Goal: Leave review/rating: Share an evaluation or opinion about a product, service, or content

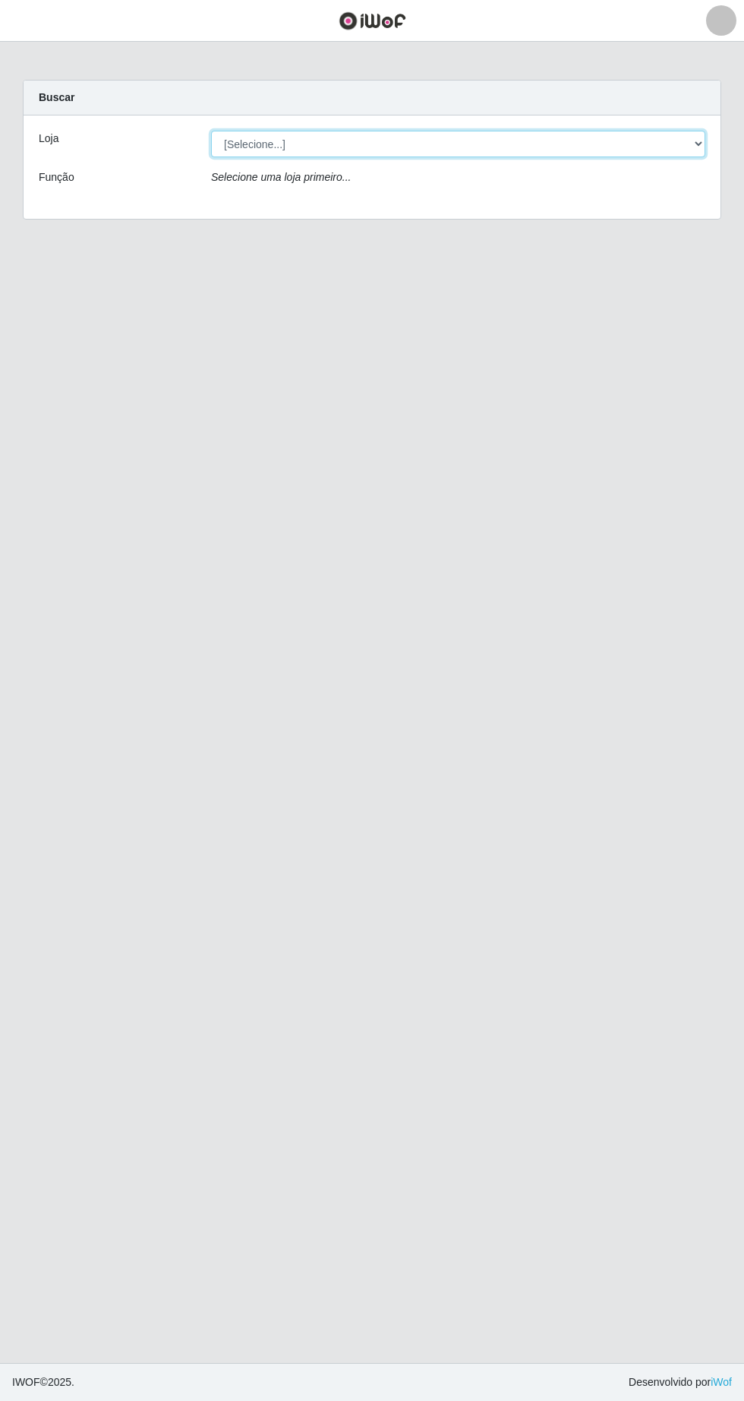
click at [252, 141] on select "[Selecione...] Extrabom - Loja 05 [GEOGRAPHIC_DATA]" at bounding box center [458, 144] width 494 height 27
select select "494"
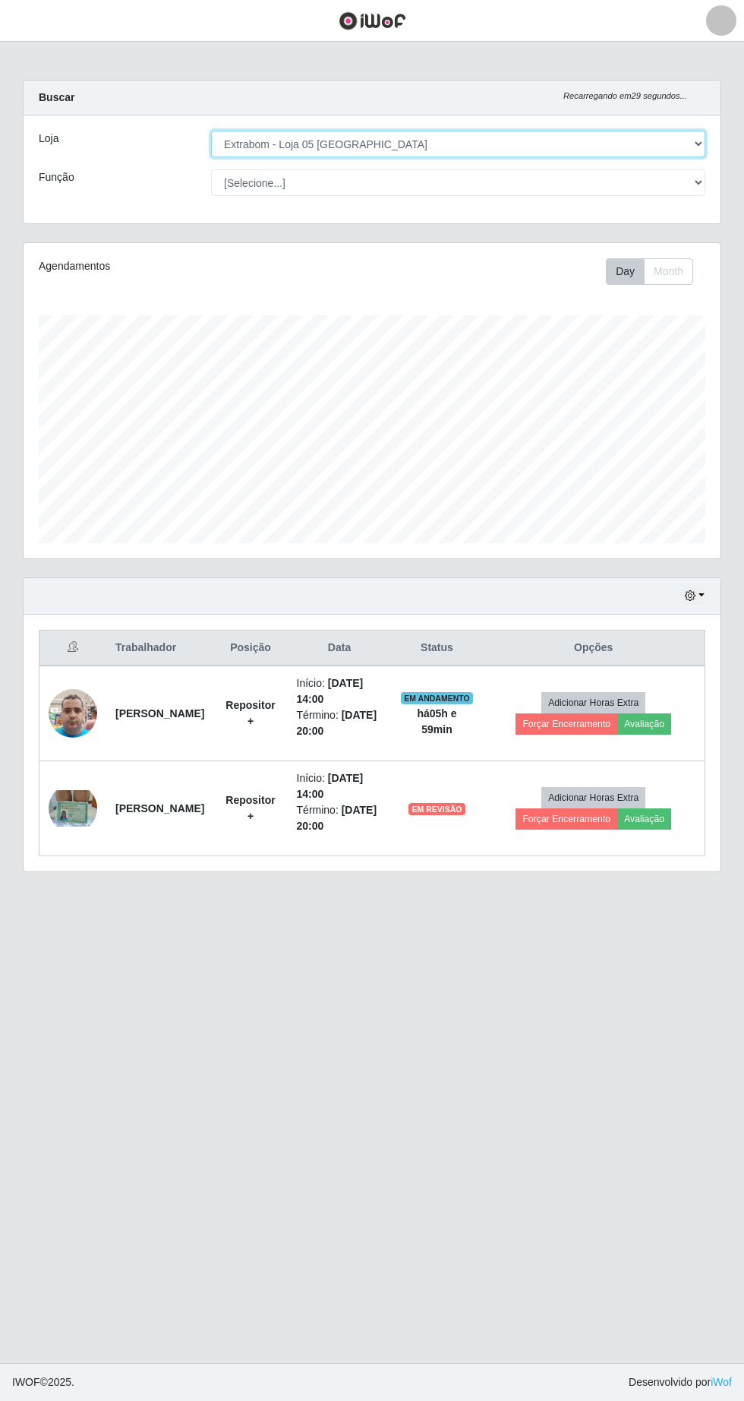
scroll to position [315, 697]
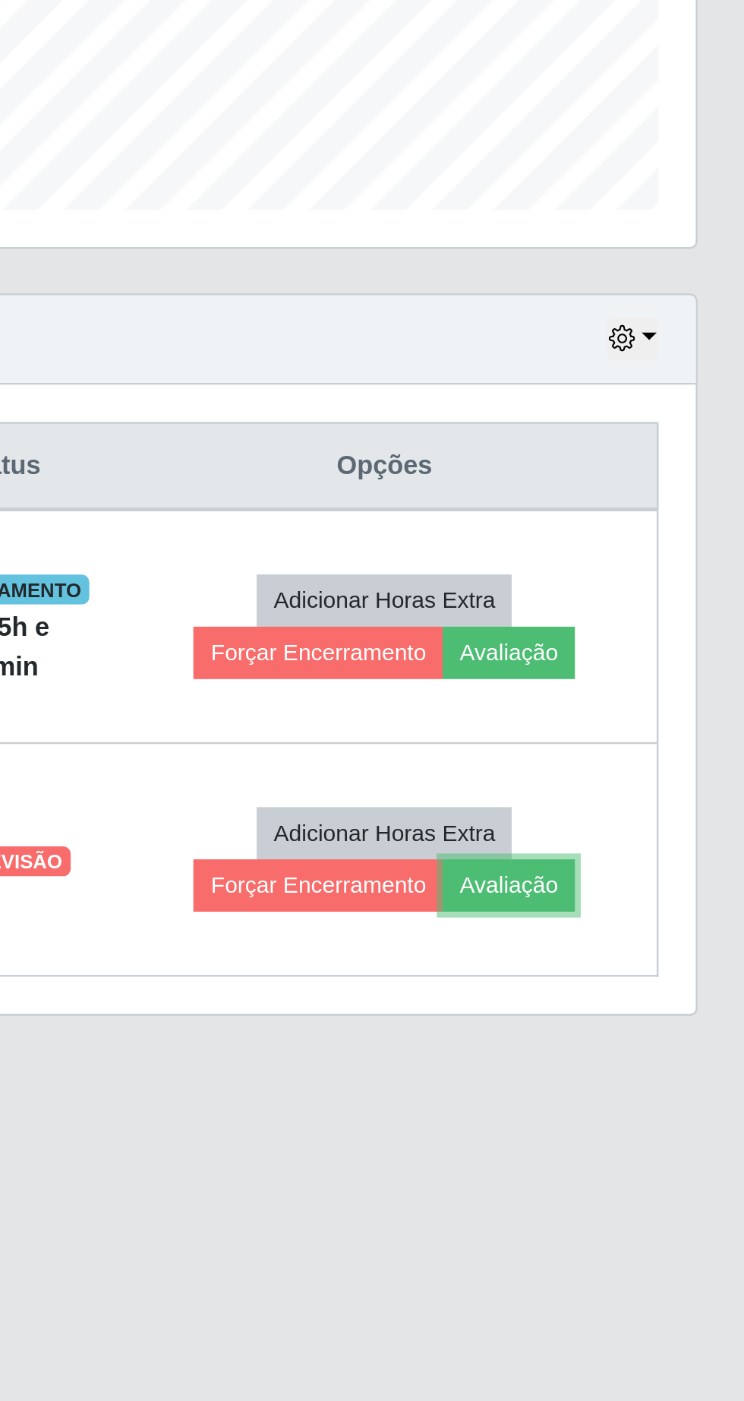
click at [671, 828] on button "Avaliação" at bounding box center [645, 818] width 54 height 21
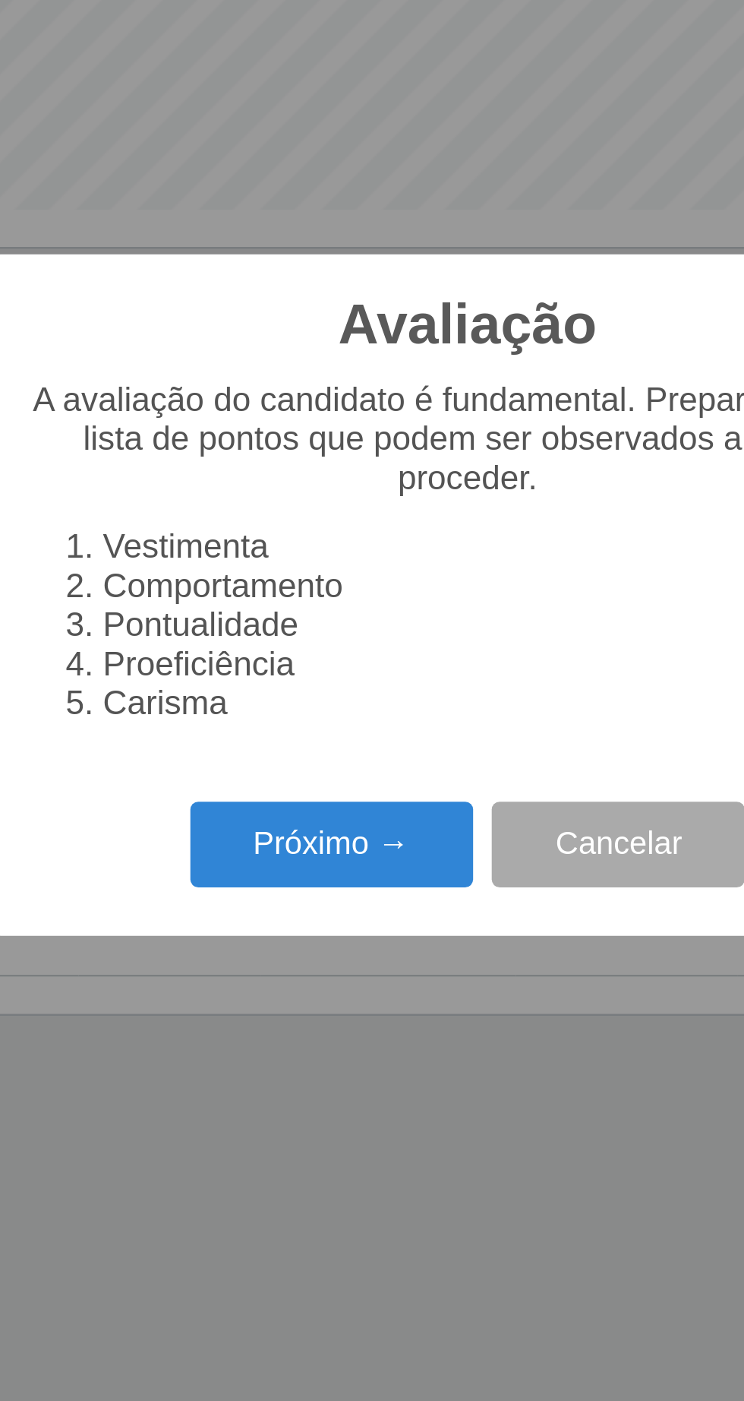
click at [324, 810] on button "Próximo →" at bounding box center [316, 803] width 115 height 36
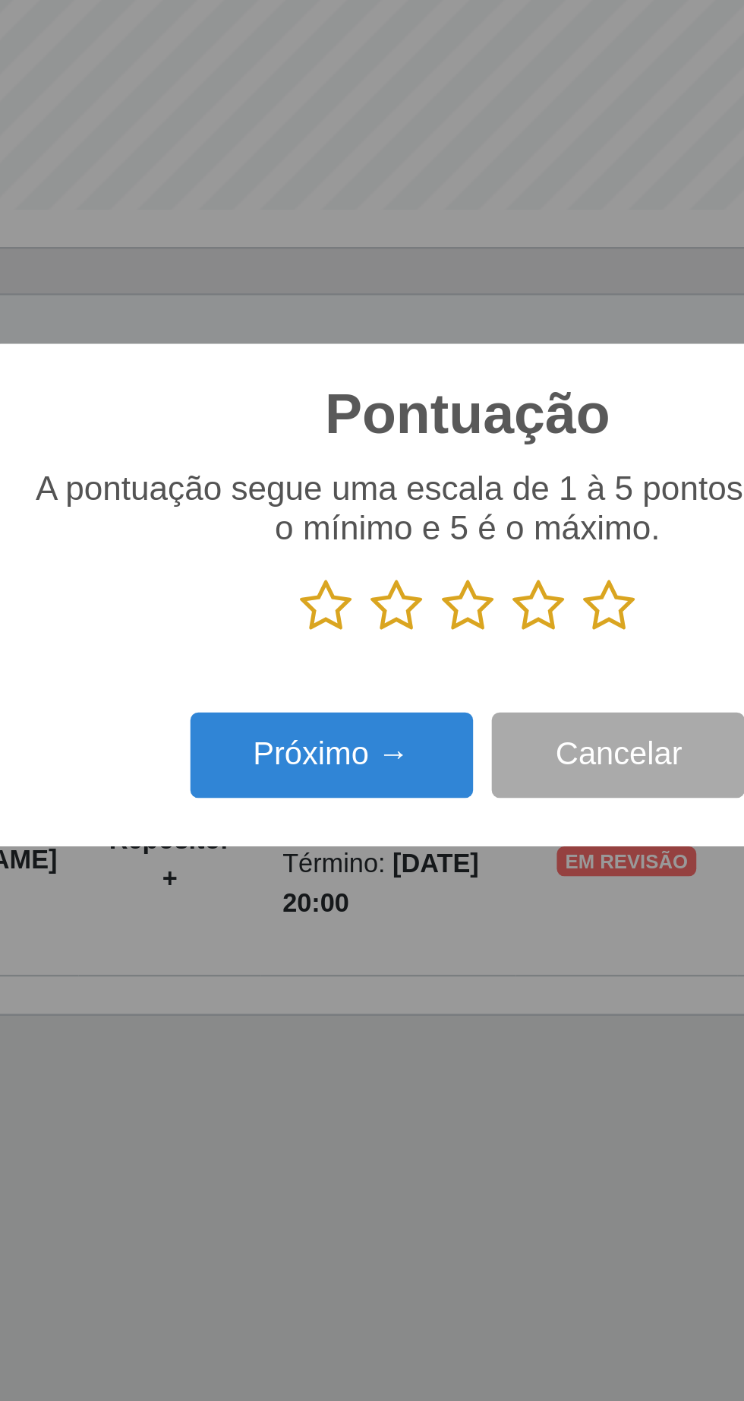
click at [438, 709] on icon at bounding box center [429, 704] width 21 height 23
click at [419, 716] on input "radio" at bounding box center [419, 716] width 0 height 0
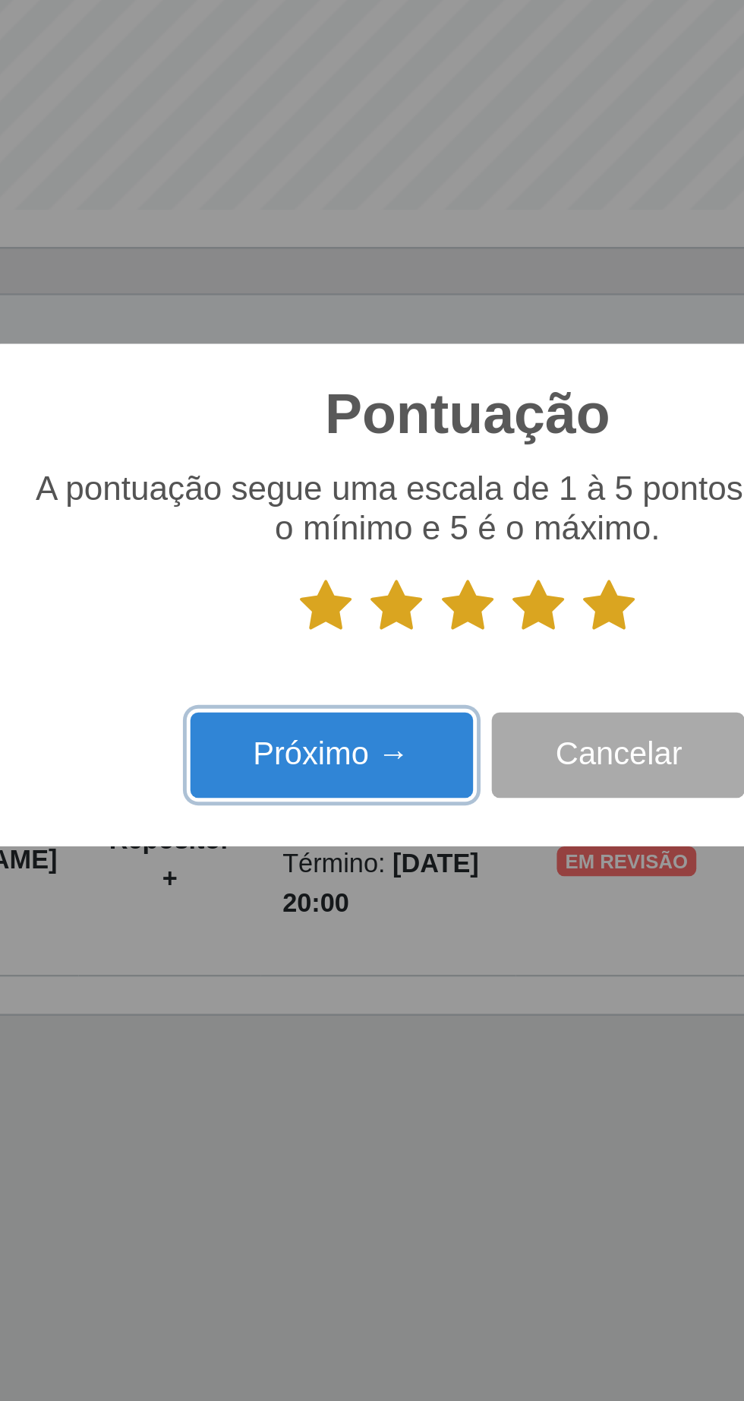
click at [335, 772] on button "Próximo →" at bounding box center [316, 766] width 115 height 36
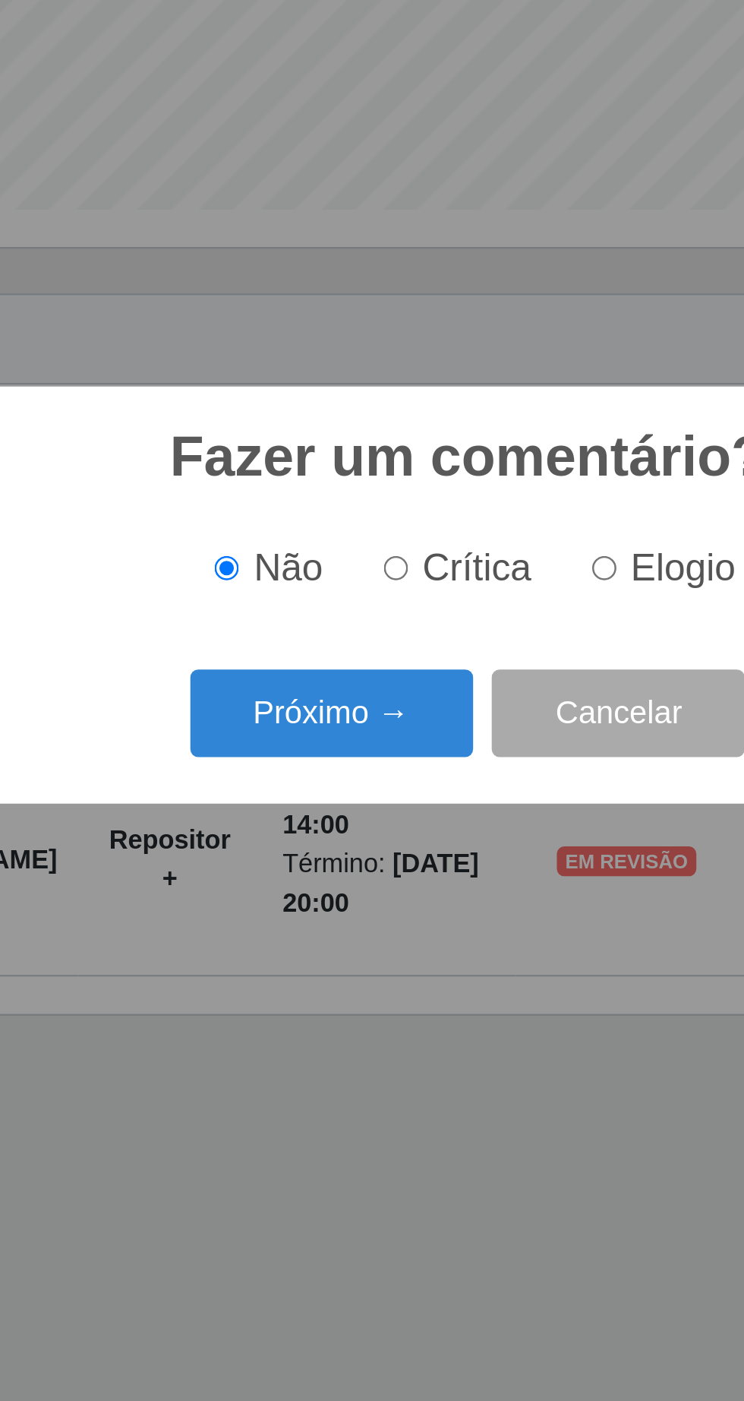
click at [433, 693] on input "Elogio" at bounding box center [428, 689] width 10 height 10
radio input "true"
click at [430, 691] on input "Elogio" at bounding box center [428, 689] width 10 height 10
click at [334, 754] on button "Próximo →" at bounding box center [316, 749] width 115 height 36
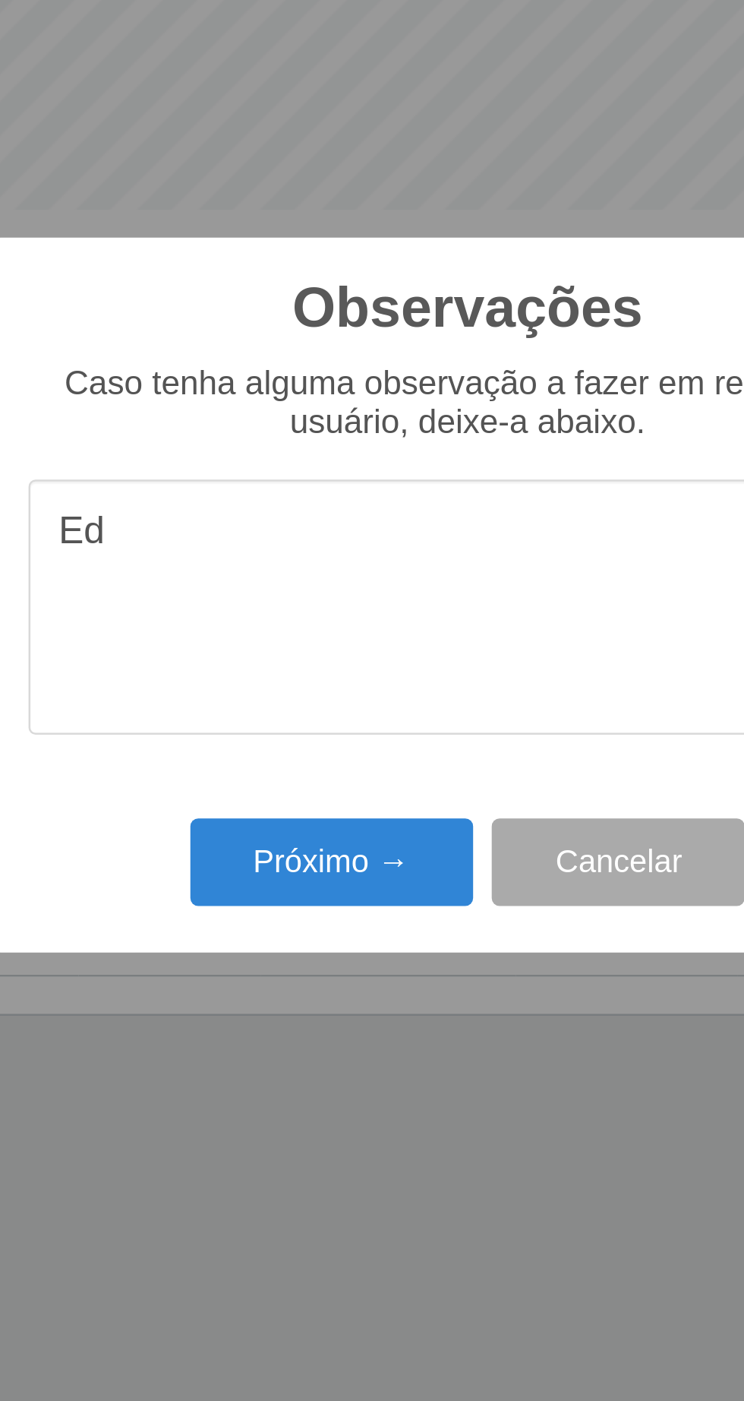
type textarea "E"
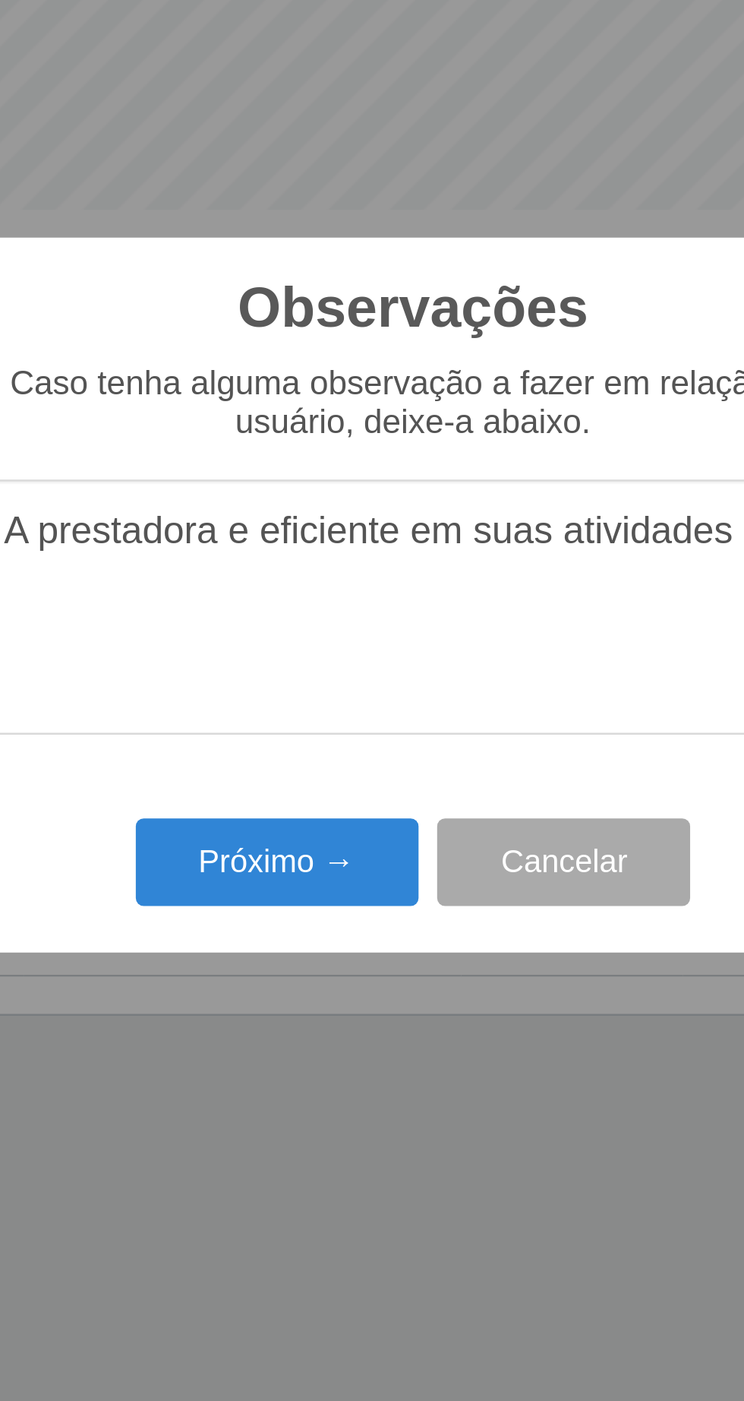
click at [450, 726] on textarea "A prestadora e eficiente em suas atividades" at bounding box center [372, 705] width 359 height 104
type textarea "A prestadora e eficiente em suas atividades"
click at [323, 805] on button "Próximo →" at bounding box center [316, 809] width 115 height 36
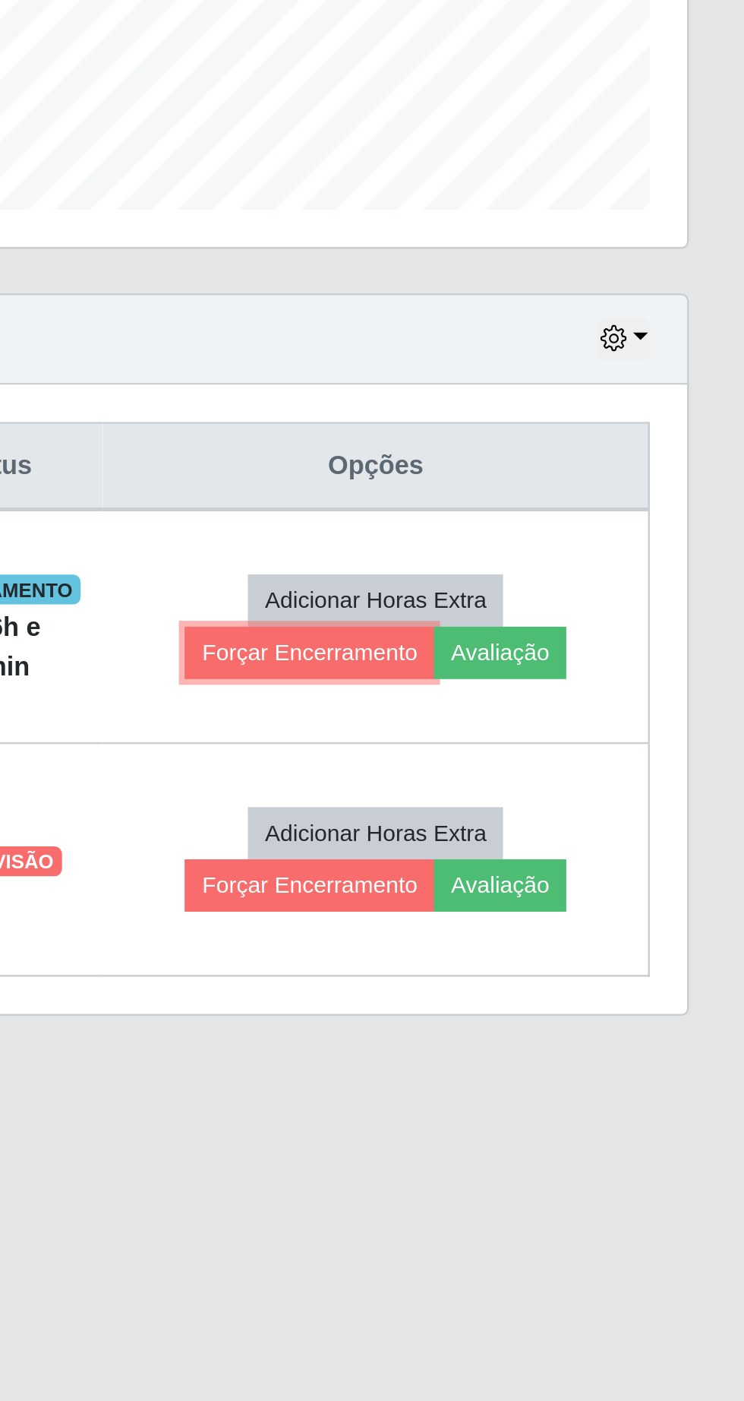
click at [583, 730] on button "Forçar Encerramento" at bounding box center [567, 723] width 102 height 21
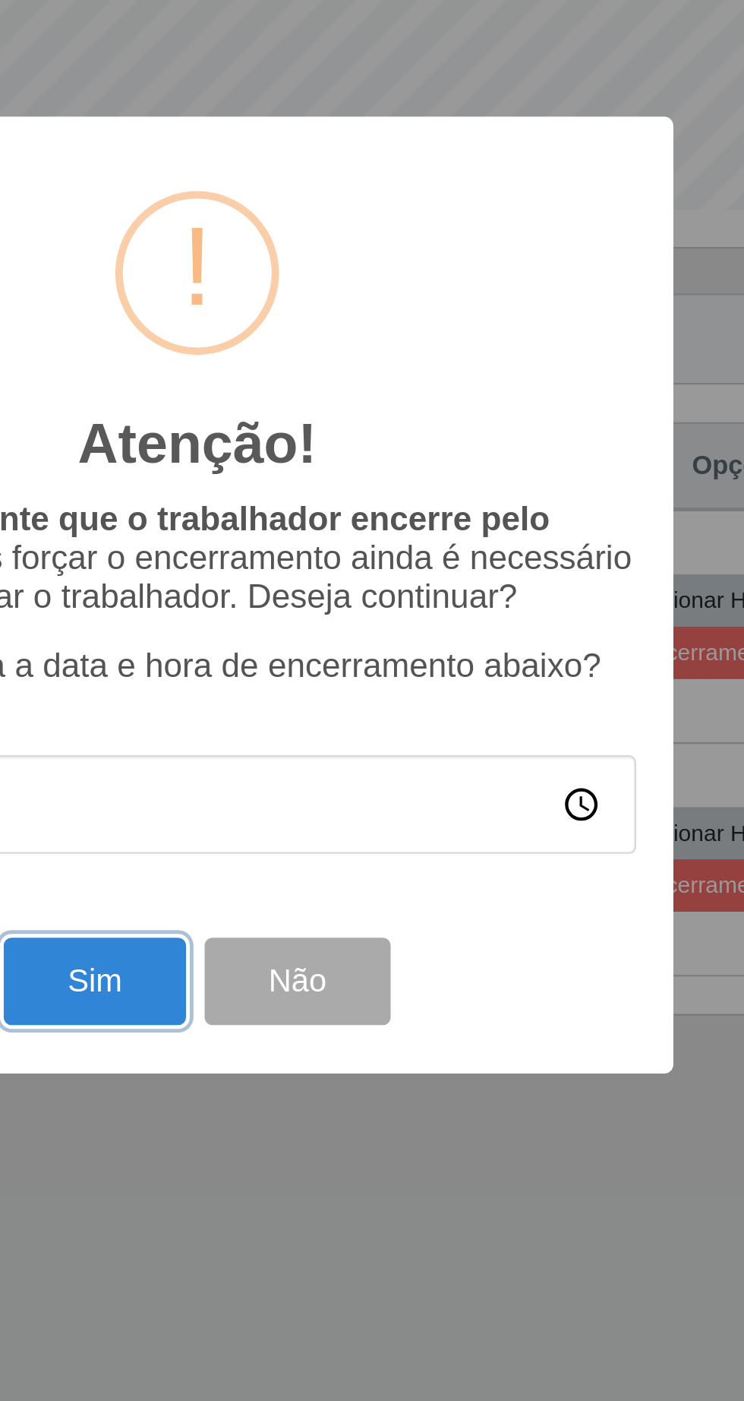
click at [327, 863] on button "Sim" at bounding box center [330, 858] width 74 height 36
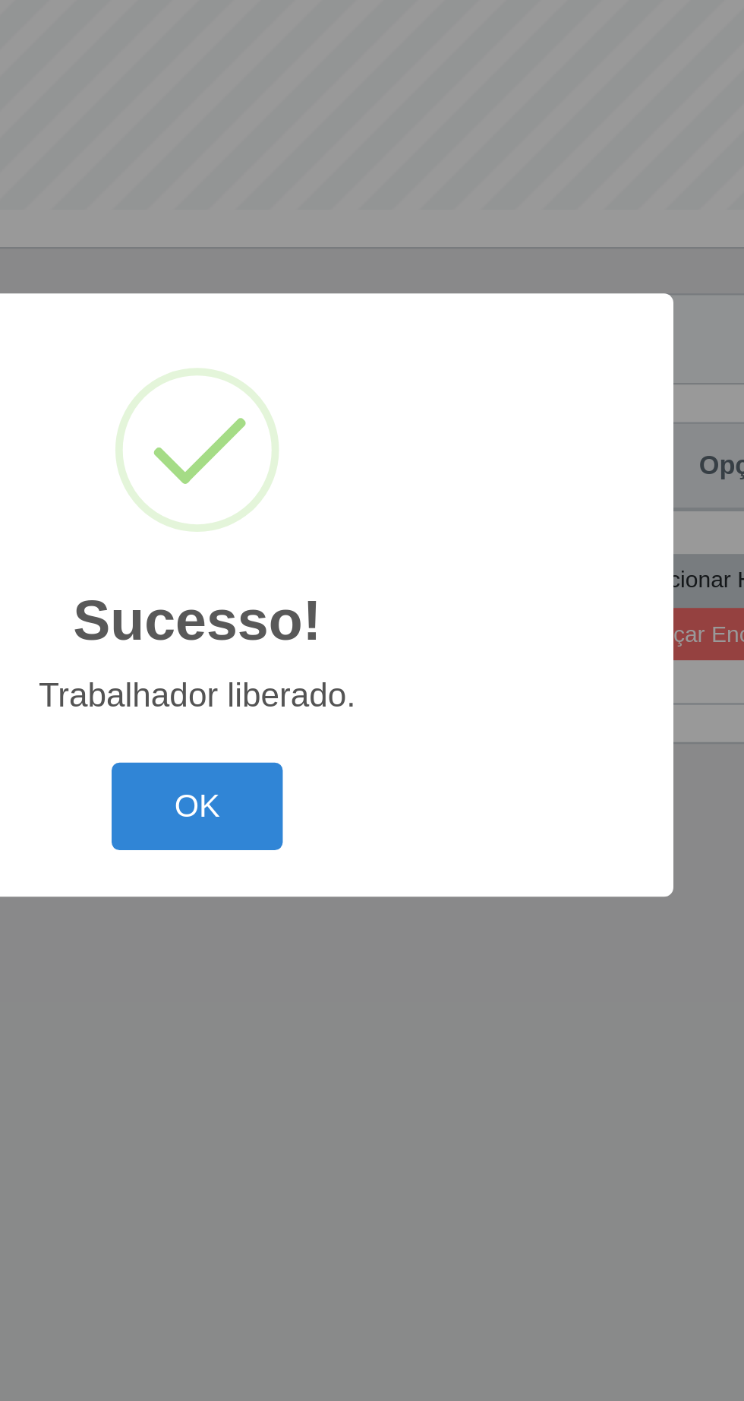
click at [384, 791] on button "OK" at bounding box center [372, 787] width 71 height 36
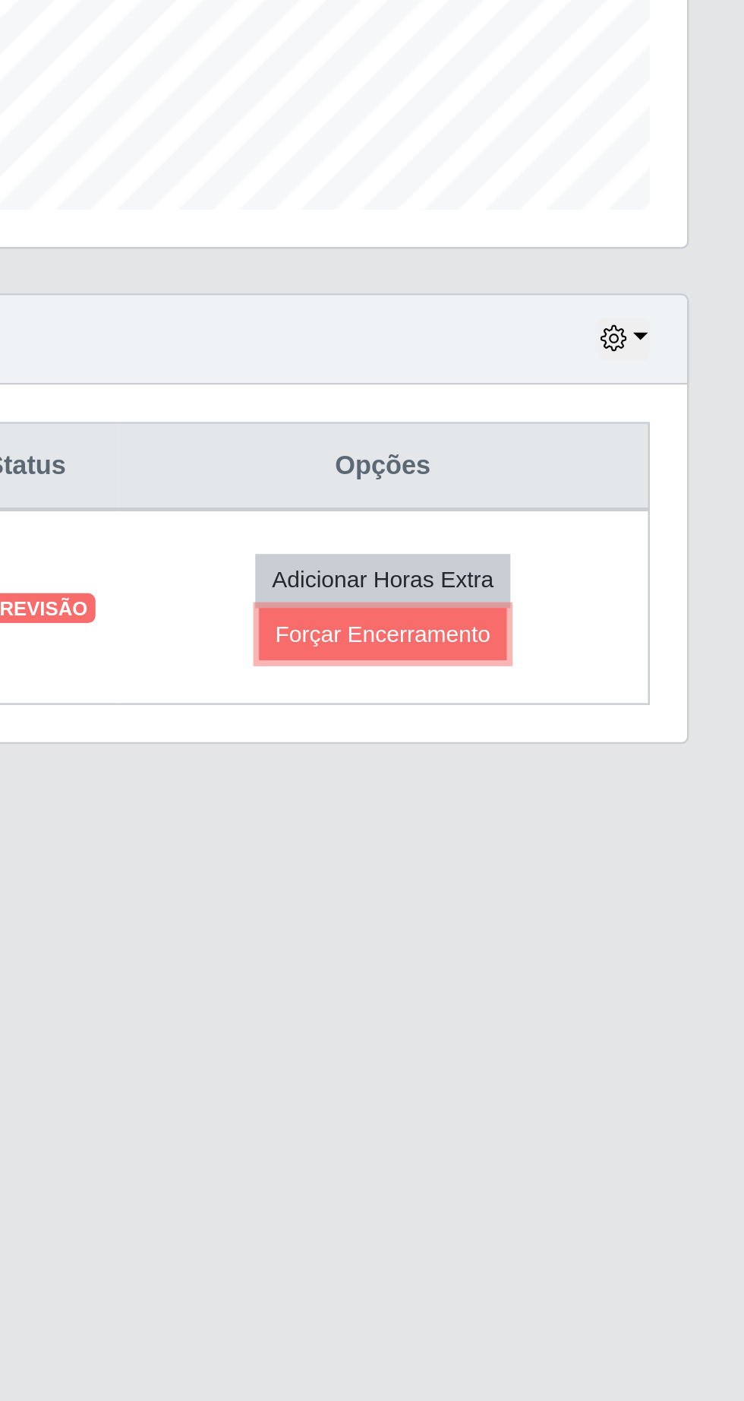
click at [624, 727] on button "Forçar Encerramento" at bounding box center [597, 716] width 102 height 21
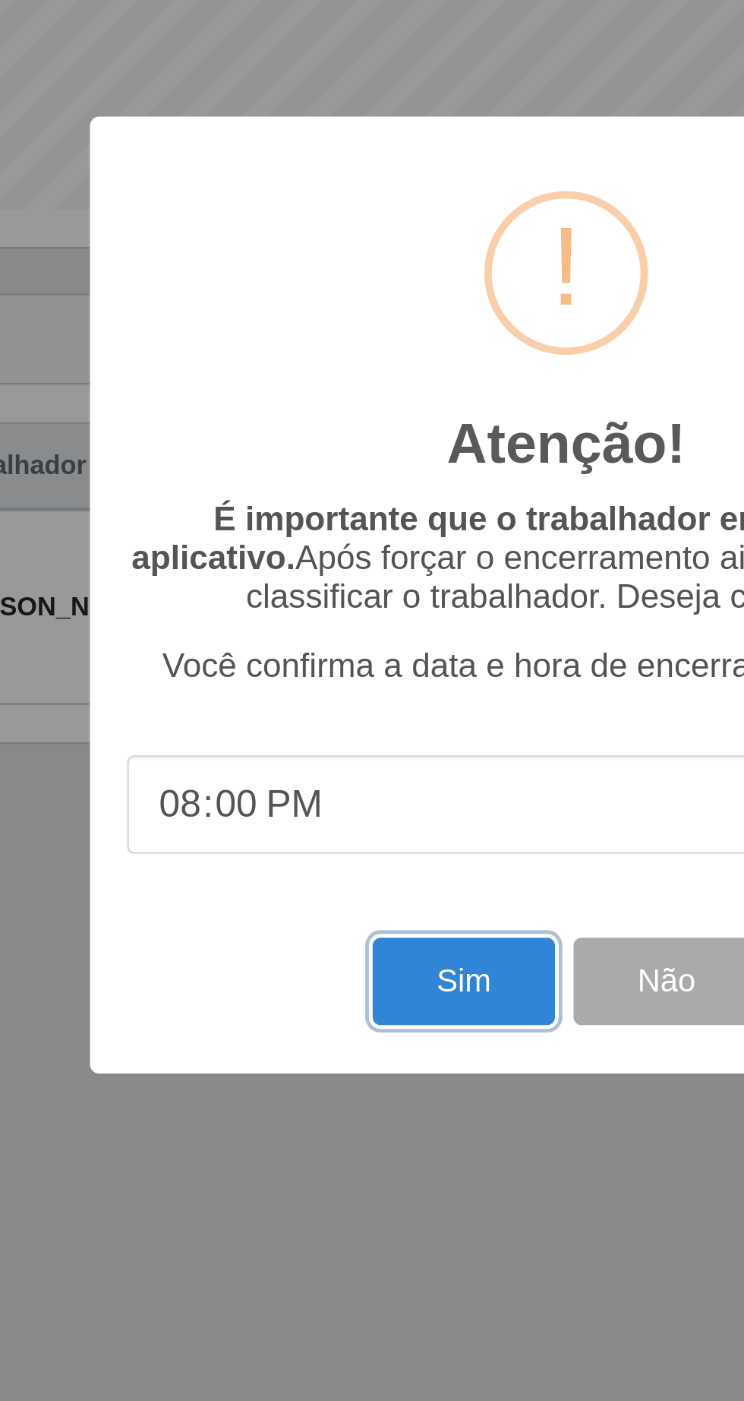
click at [327, 858] on button "Sim" at bounding box center [330, 858] width 74 height 36
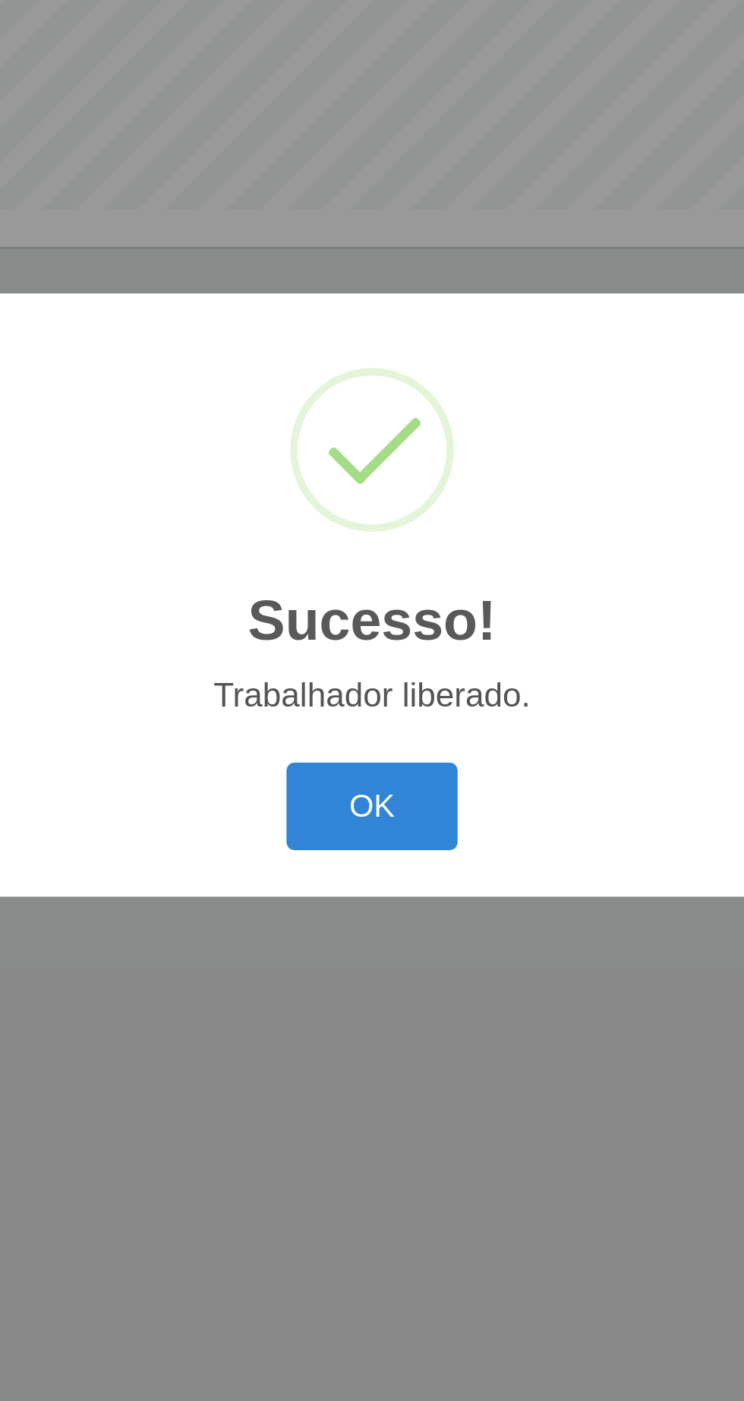
click at [372, 796] on button "OK" at bounding box center [372, 787] width 71 height 36
